Goal: Entertainment & Leisure: Browse casually

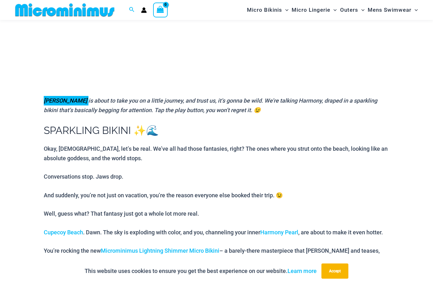
scroll to position [165, 0]
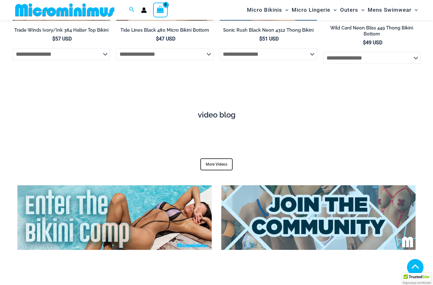
scroll to position [2077, 0]
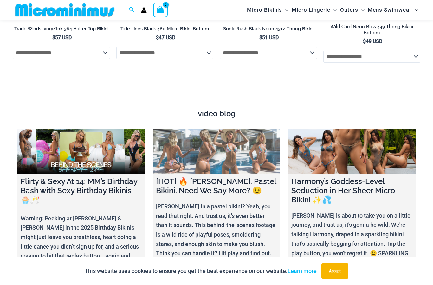
click at [255, 147] on link at bounding box center [216, 151] width 127 height 45
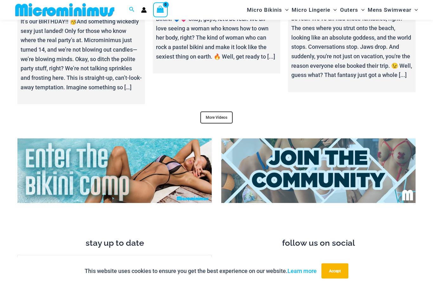
scroll to position [2327, 0]
click at [227, 116] on link "More Videos" at bounding box center [216, 118] width 32 height 12
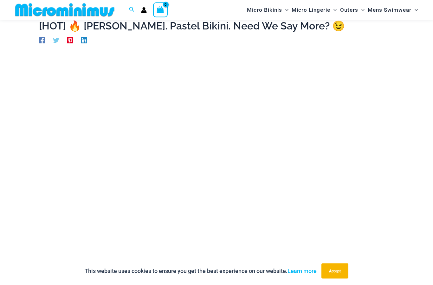
scroll to position [30, 0]
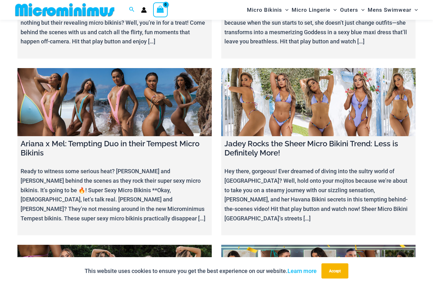
scroll to position [1516, 0]
click at [342, 68] on link at bounding box center [318, 102] width 194 height 68
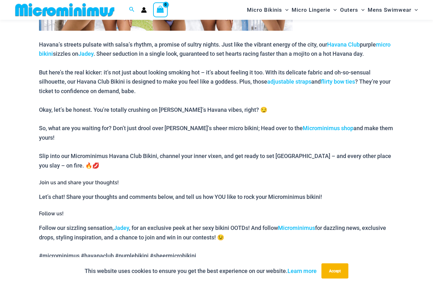
scroll to position [408, 0]
click at [348, 44] on link "Havana Club" at bounding box center [343, 44] width 33 height 7
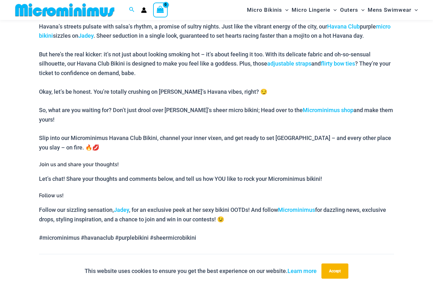
scroll to position [426, 0]
click at [126, 207] on link "Jadey" at bounding box center [121, 210] width 15 height 7
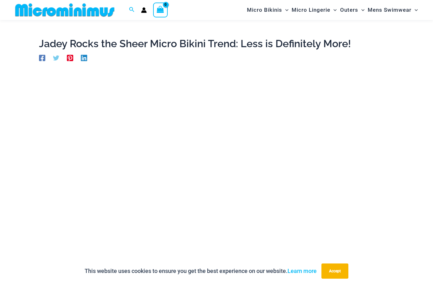
scroll to position [0, 0]
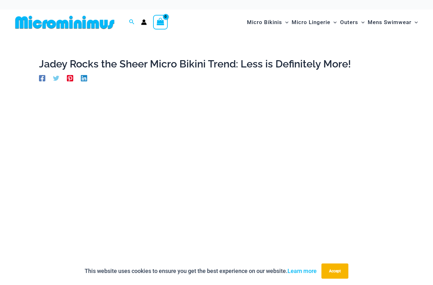
click at [246, 81] on div at bounding box center [216, 78] width 355 height 10
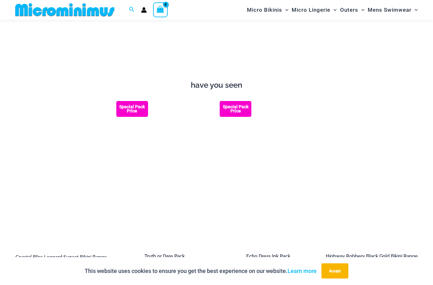
scroll to position [563, 0]
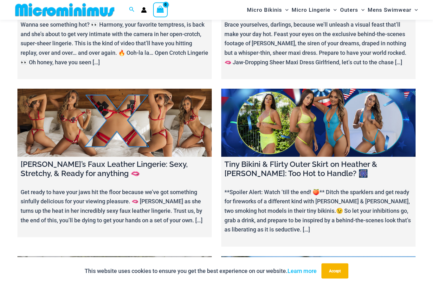
scroll to position [806, 0]
click at [352, 106] on link at bounding box center [318, 123] width 194 height 68
